Goal: Task Accomplishment & Management: Manage account settings

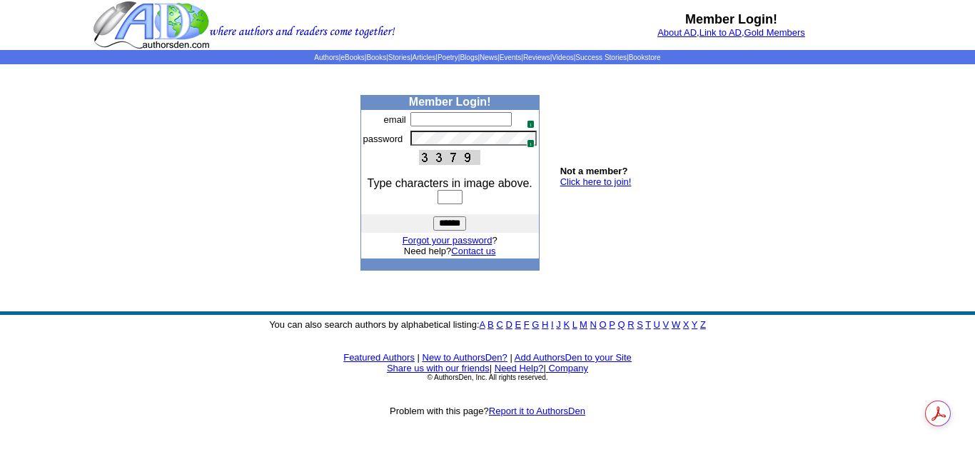
type input "**********"
click at [456, 200] on input "text" at bounding box center [449, 197] width 25 height 14
type input "****"
click at [433, 216] on input "******" at bounding box center [449, 223] width 33 height 14
